Goal: Task Accomplishment & Management: Manage account settings

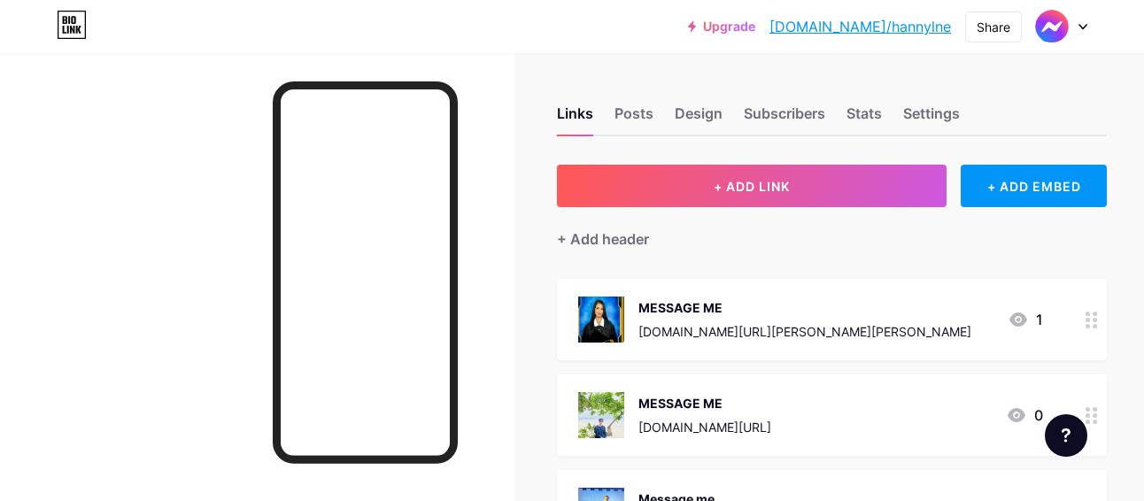
scroll to position [215, 0]
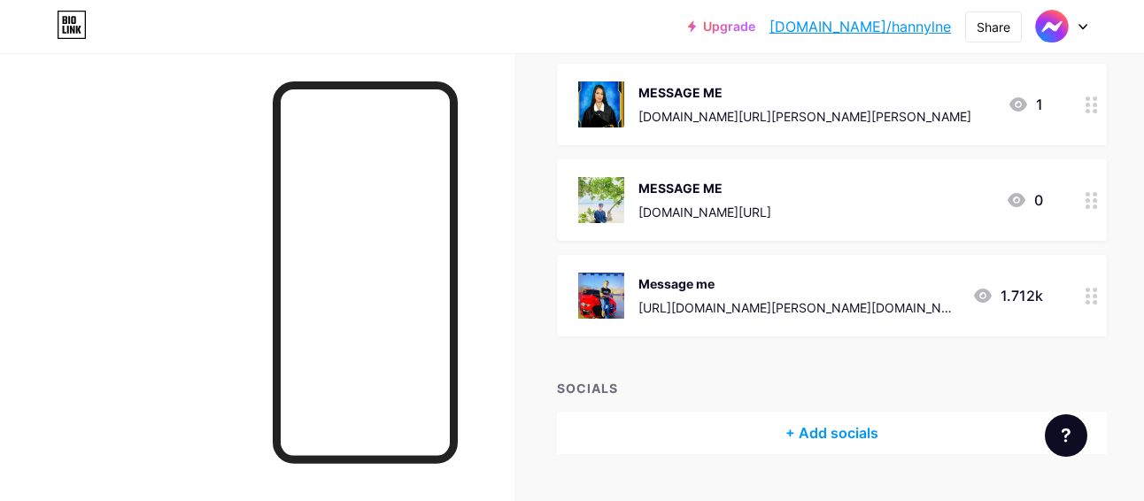
click at [1076, 209] on div at bounding box center [1091, 199] width 30 height 81
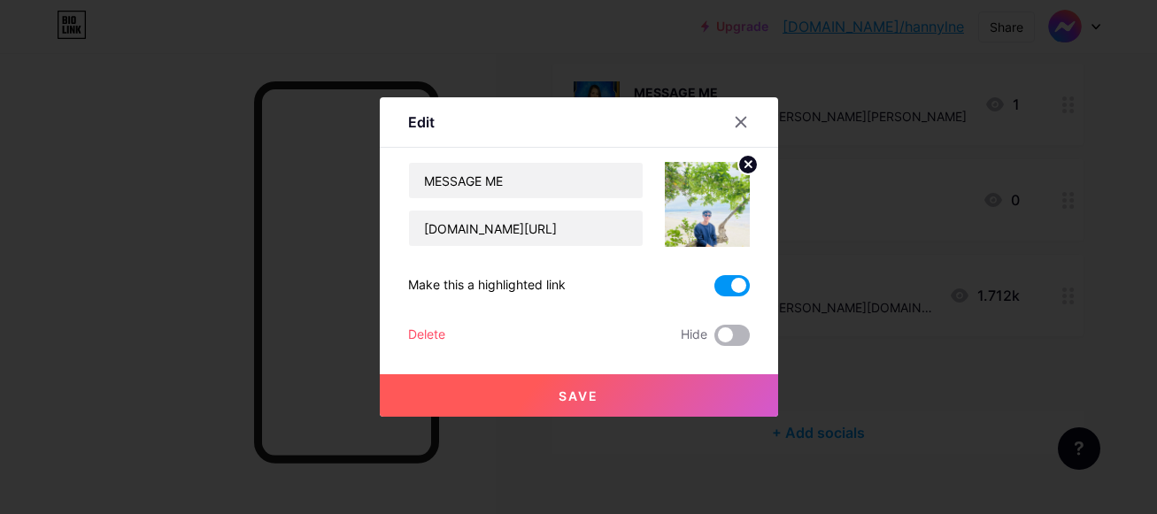
click at [735, 342] on span at bounding box center [731, 335] width 35 height 21
click at [714, 340] on input "checkbox" at bounding box center [714, 340] width 0 height 0
click at [729, 286] on span at bounding box center [731, 285] width 35 height 21
click at [714, 290] on input "checkbox" at bounding box center [714, 290] width 0 height 0
click at [713, 398] on button "Save" at bounding box center [579, 395] width 398 height 42
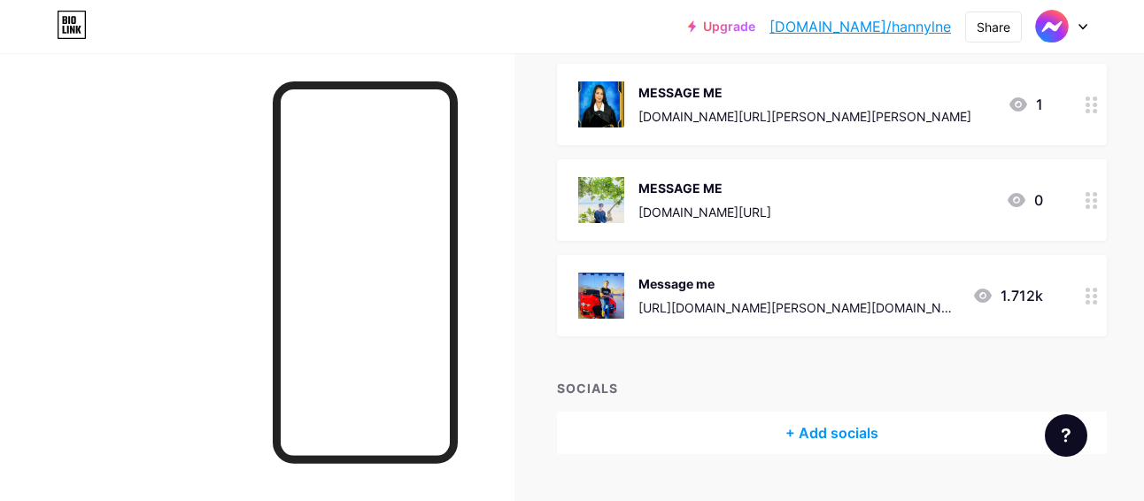
click at [1085, 292] on icon at bounding box center [1091, 296] width 12 height 17
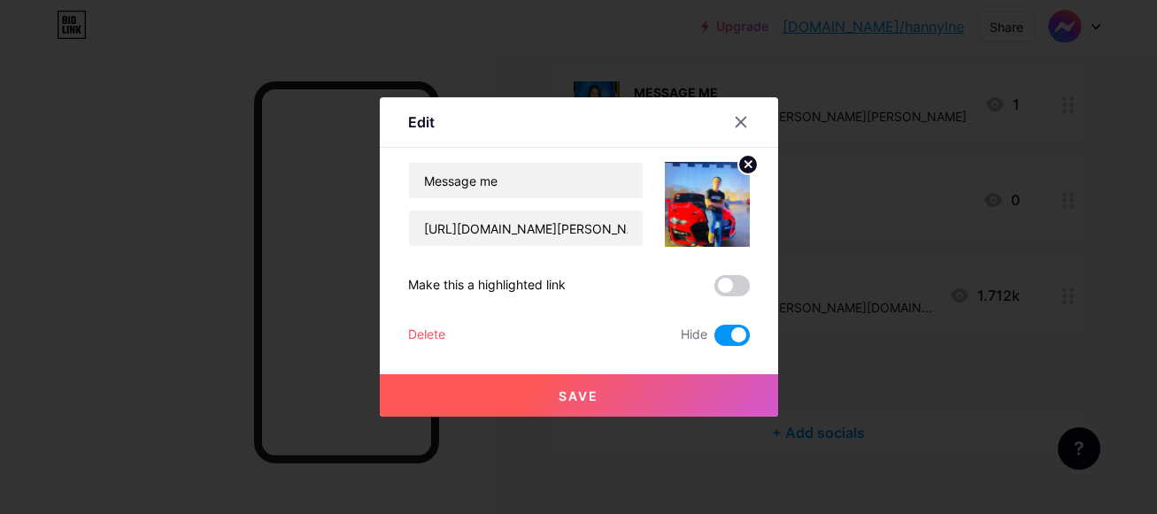
click at [736, 330] on span at bounding box center [731, 335] width 35 height 21
click at [714, 340] on input "checkbox" at bounding box center [714, 340] width 0 height 0
click at [741, 285] on span at bounding box center [731, 285] width 35 height 21
click at [714, 290] on input "checkbox" at bounding box center [714, 290] width 0 height 0
click at [672, 397] on button "Save" at bounding box center [579, 395] width 398 height 42
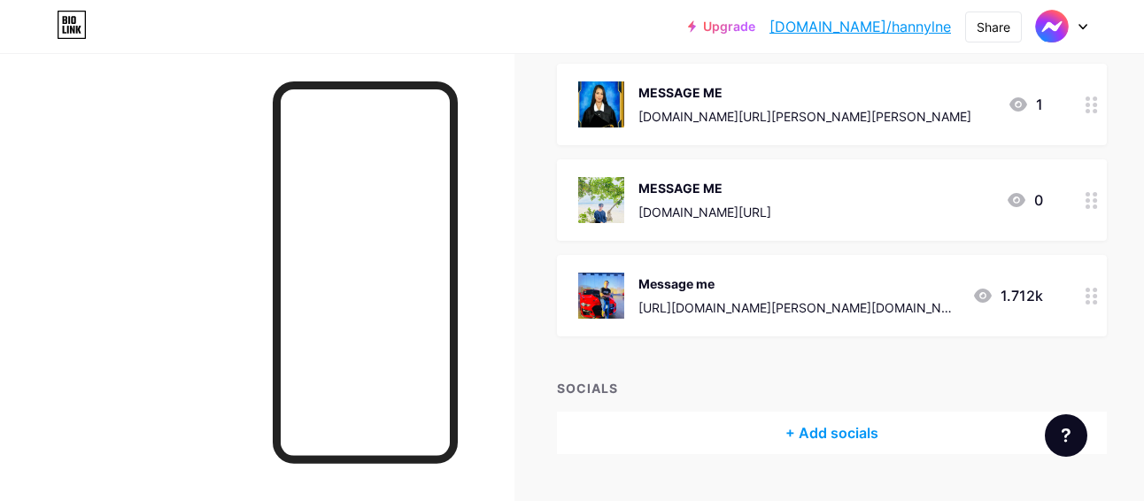
drag, startPoint x: 672, startPoint y: 397, endPoint x: 676, endPoint y: 412, distance: 15.7
